Goal: Information Seeking & Learning: Learn about a topic

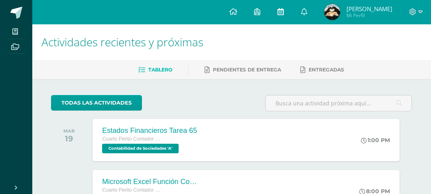
click at [283, 12] on icon at bounding box center [280, 11] width 6 height 7
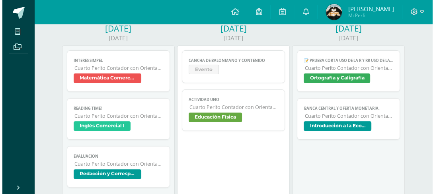
scroll to position [124, 0]
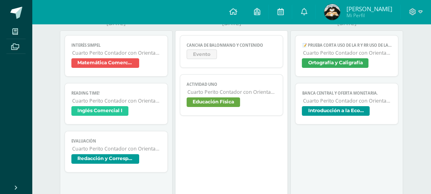
click at [235, 63] on link "Cancha de Balonmano y Contenido Evento" at bounding box center [231, 51] width 103 height 33
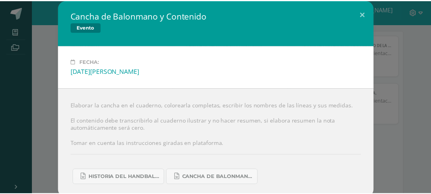
scroll to position [39, 0]
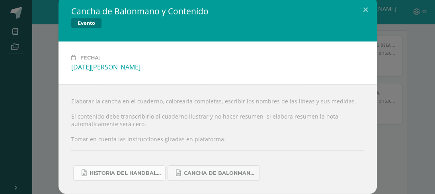
click at [145, 170] on span "Historia del handball.docx" at bounding box center [126, 173] width 72 height 6
click at [215, 171] on span "Cancha de Balonmano.docx" at bounding box center [220, 173] width 72 height 6
click at [379, 103] on div "Cancha de Balonmano y Contenido Evento Fecha: Martes 12 de Agosto Elaborar la c…" at bounding box center [217, 95] width 429 height 198
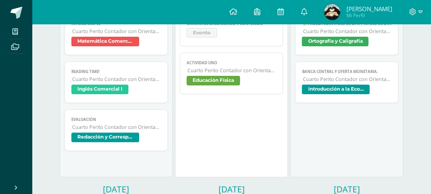
scroll to position [144, 0]
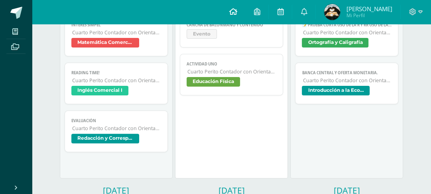
click at [237, 10] on icon at bounding box center [233, 11] width 8 height 7
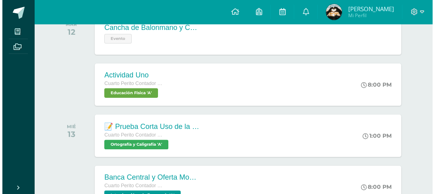
scroll to position [148, 0]
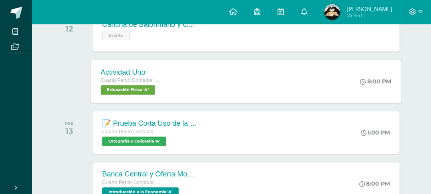
click at [352, 102] on div "Actividad Uno Cuarto Perito Contador con Orientación en Computación Educación F…" at bounding box center [246, 81] width 310 height 43
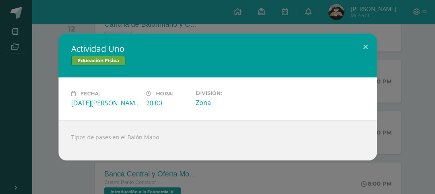
click at [401, 111] on div "Actividad Uno Educación Física Fecha: Martes 12 de Agosto Hora: 20:00 División:…" at bounding box center [217, 96] width 429 height 127
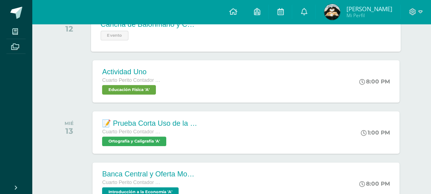
click at [292, 51] on div "Cancha de Balonmano y Contenido Evento Cancha de Balonmano y Contenido Evento C…" at bounding box center [246, 30] width 310 height 43
